Goal: Task Accomplishment & Management: Manage account settings

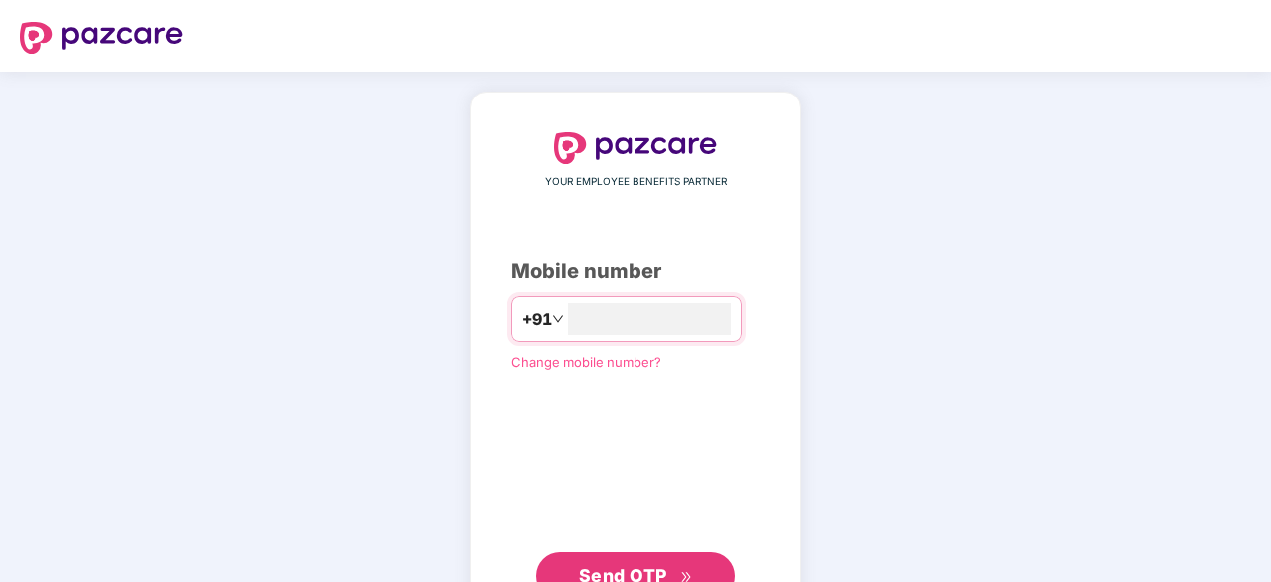
type input "**********"
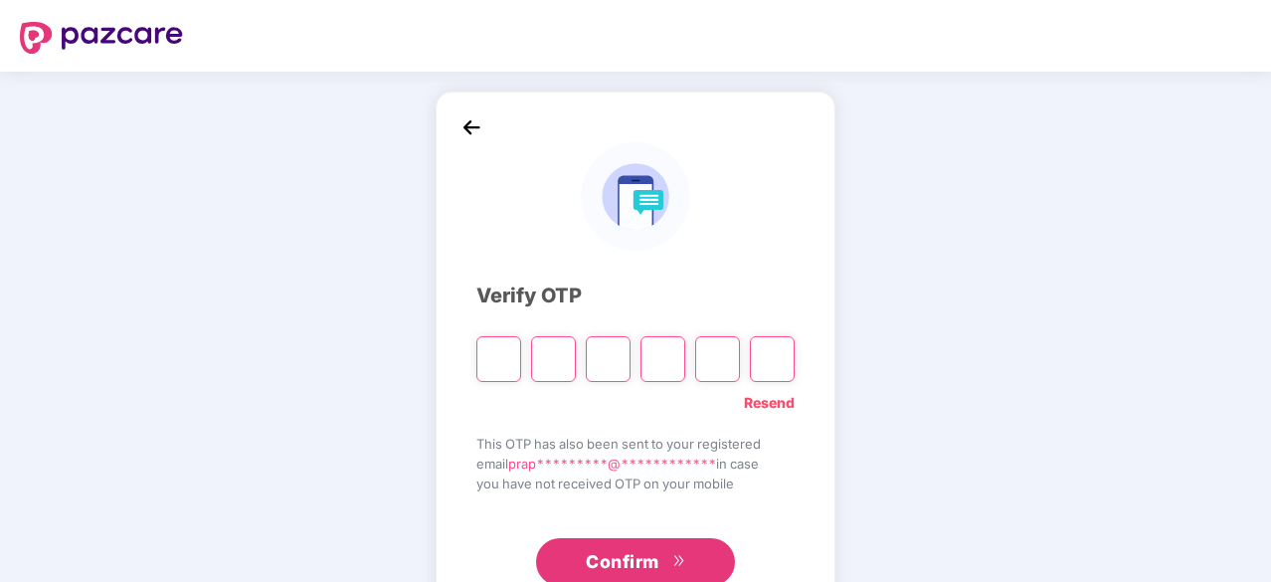
type input "*"
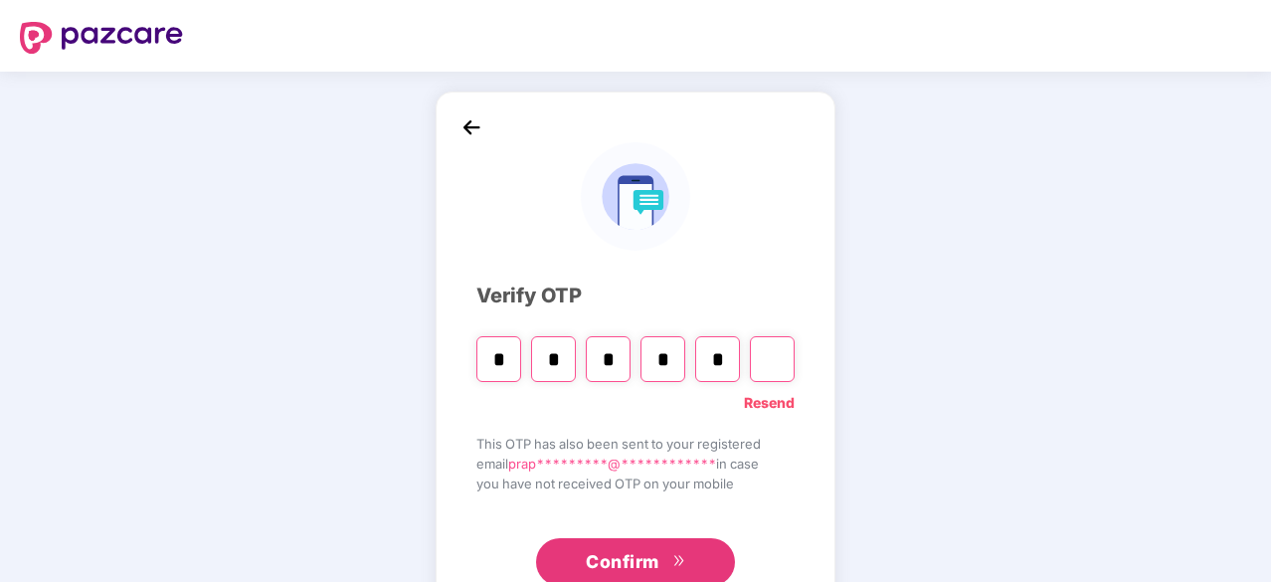
type input "*"
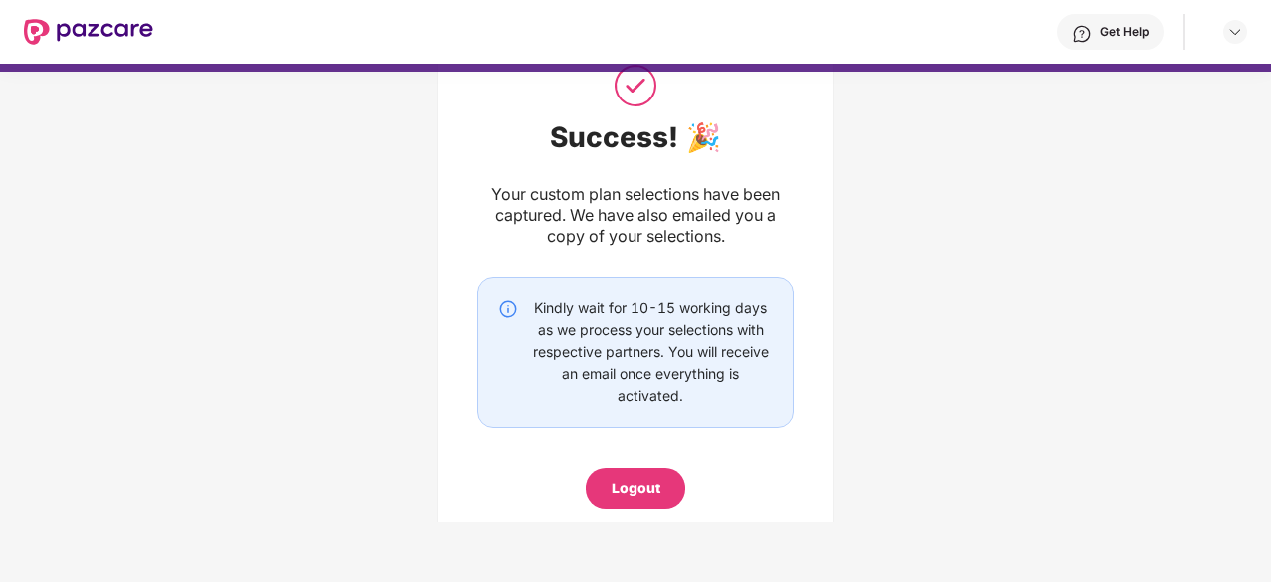
scroll to position [133, 0]
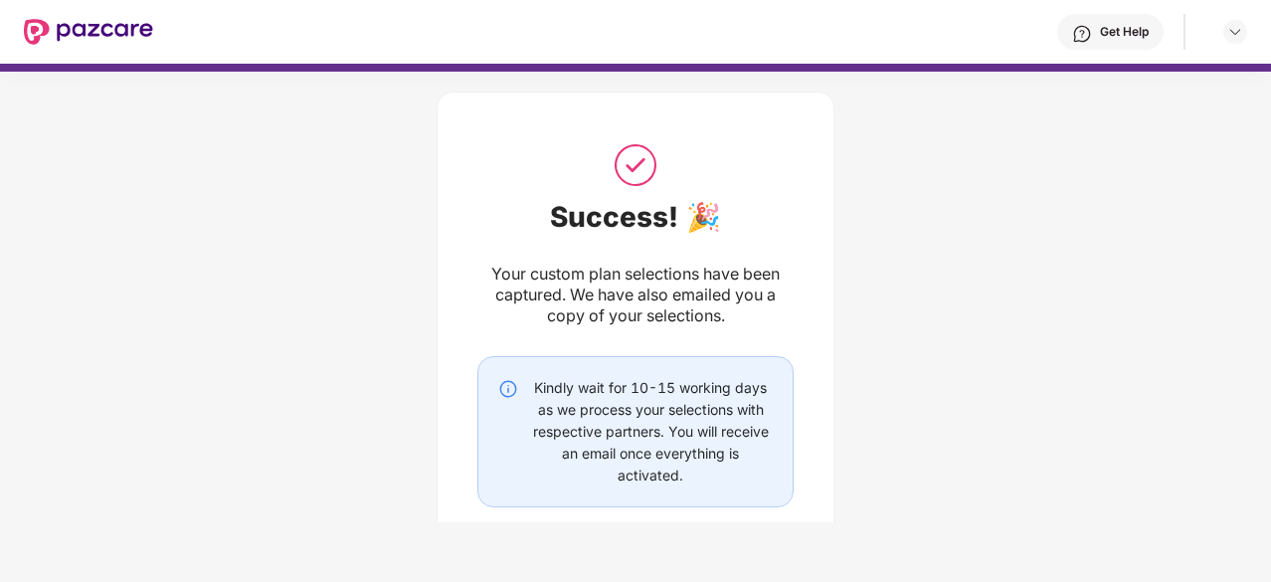
click at [1127, 25] on div "Get Help" at bounding box center [1124, 32] width 49 height 16
click at [1239, 37] on img at bounding box center [1235, 32] width 16 height 16
click at [137, 25] on img at bounding box center [88, 32] width 129 height 26
